Goal: Find specific page/section: Find specific page/section

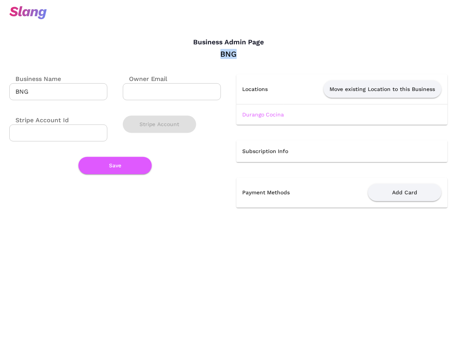
drag, startPoint x: 222, startPoint y: 53, endPoint x: 238, endPoint y: 53, distance: 15.4
click at [238, 53] on div "BNG" at bounding box center [228, 54] width 438 height 10
copy div "BNG"
